Goal: Information Seeking & Learning: Learn about a topic

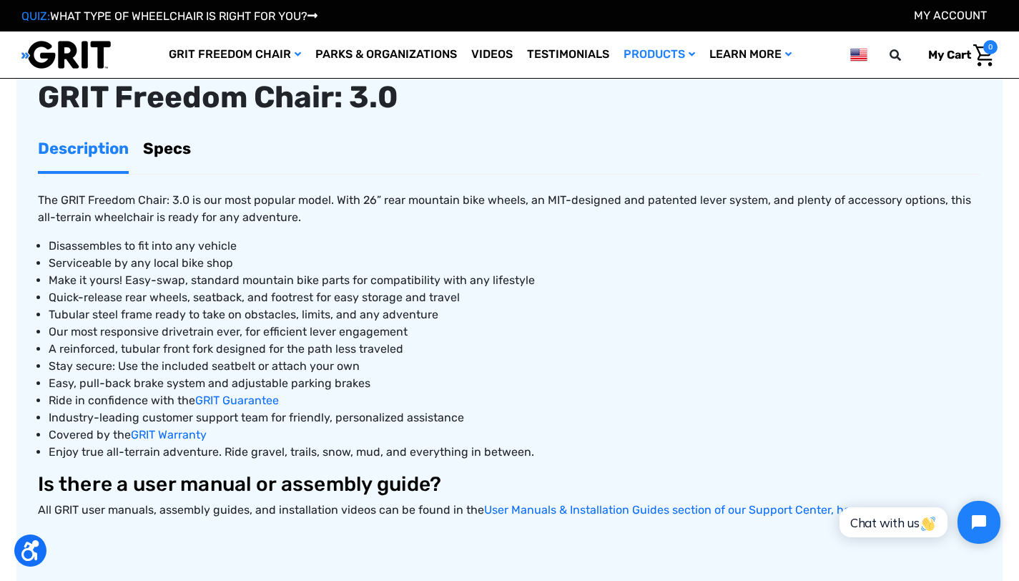
scroll to position [549, 0]
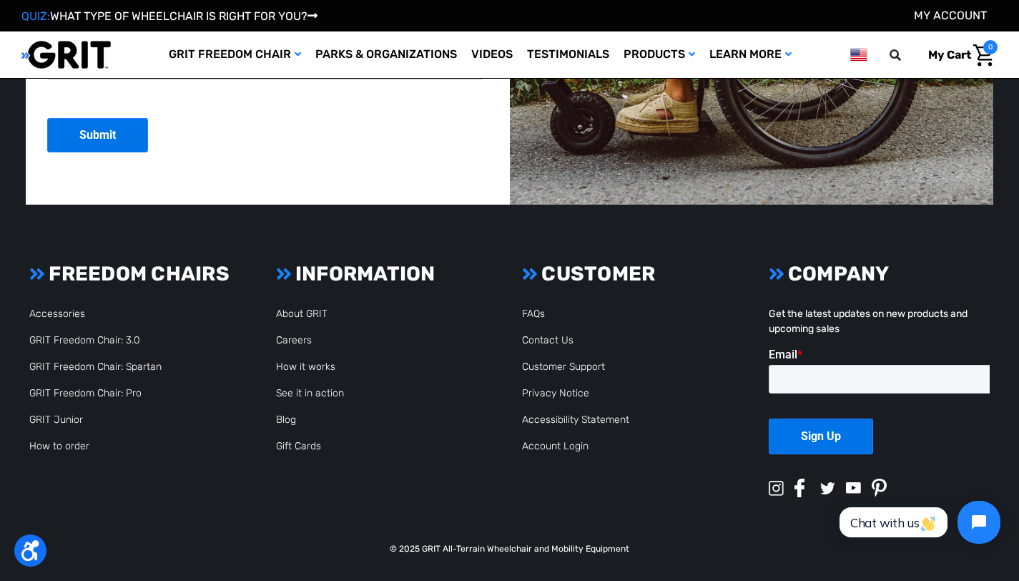
scroll to position [3593, 0]
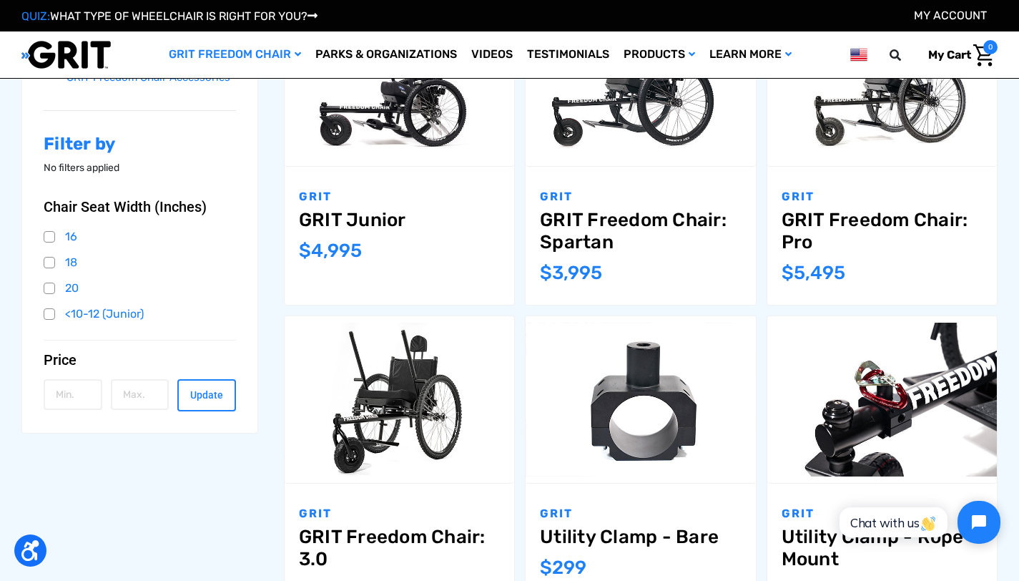
scroll to position [299, 0]
